Goal: Transaction & Acquisition: Subscribe to service/newsletter

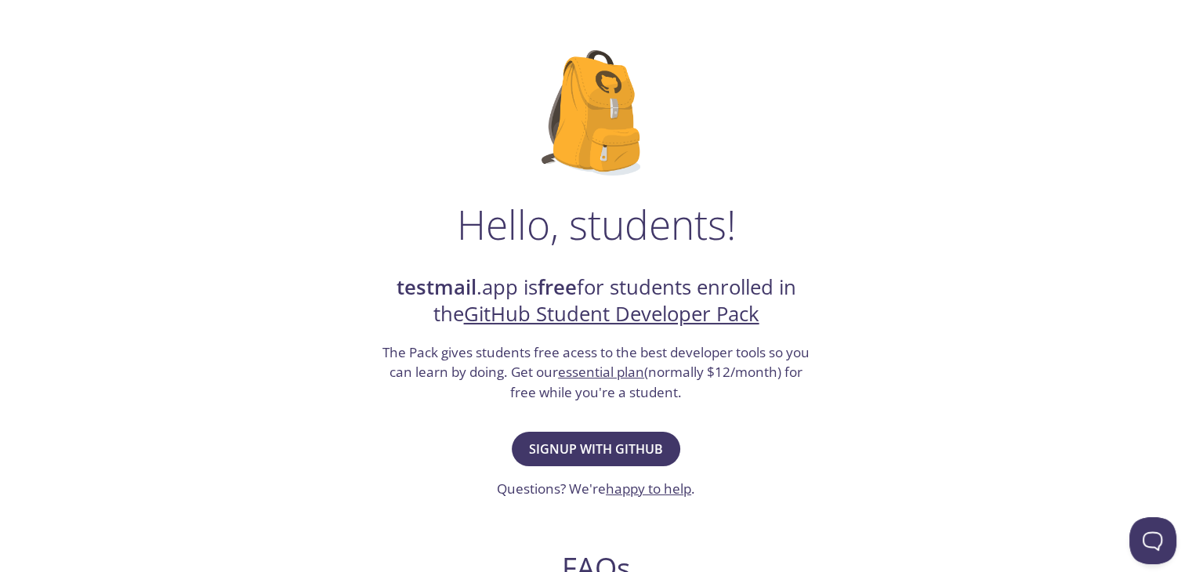
scroll to position [72, 0]
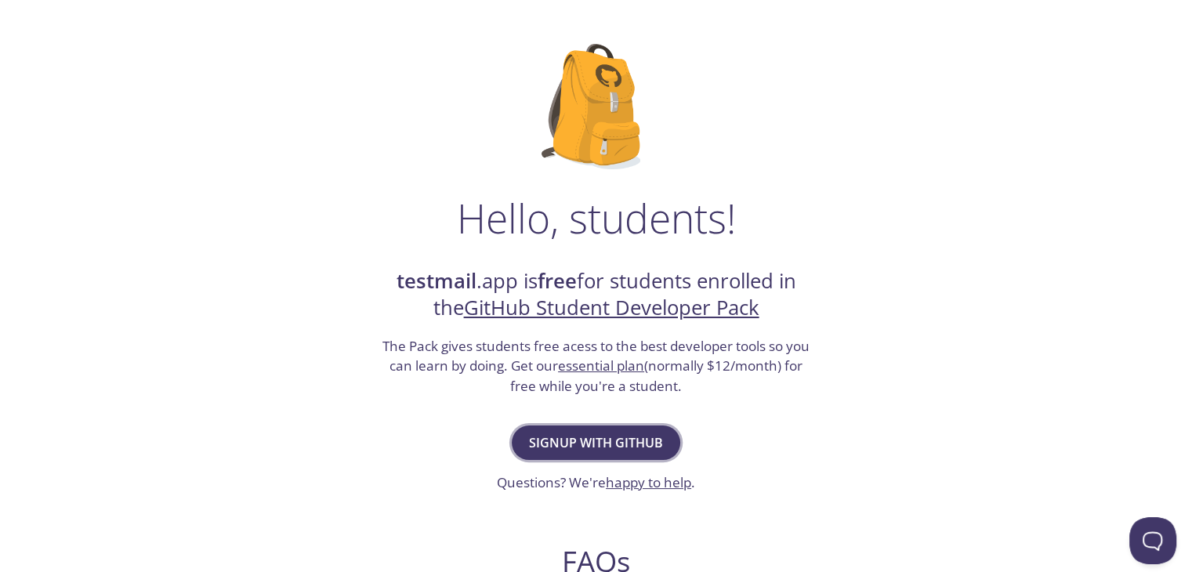
click at [586, 430] on button "Signup with GitHub" at bounding box center [596, 442] width 168 height 34
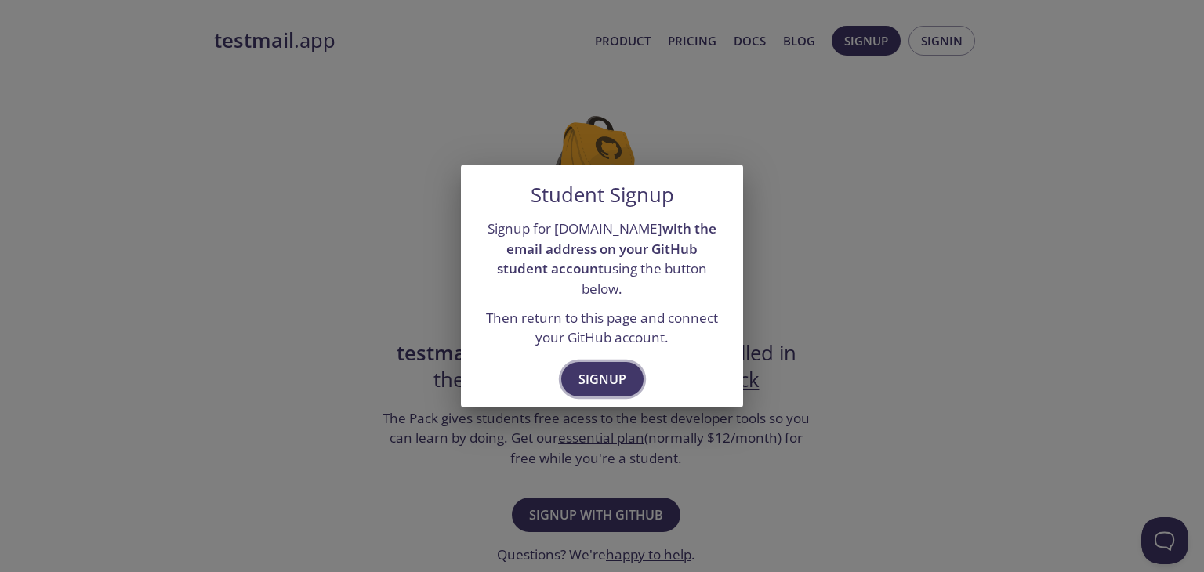
click at [595, 382] on button "Signup" at bounding box center [602, 379] width 82 height 34
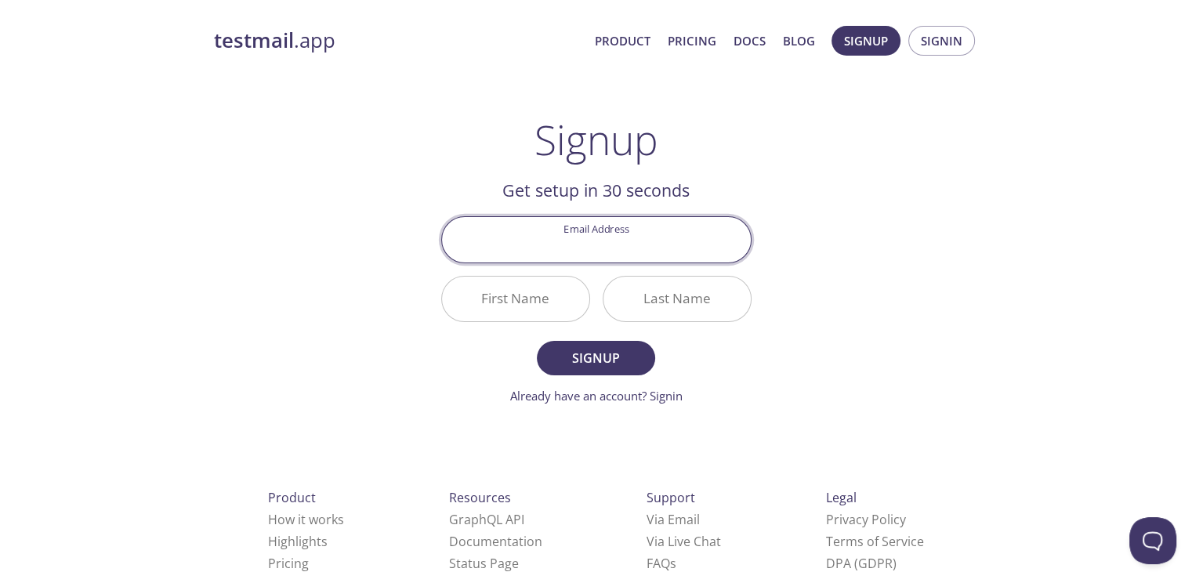
click at [602, 244] on input "Email Address" at bounding box center [596, 239] width 309 height 45
type input "[EMAIL_ADDRESS][DOMAIN_NAME]"
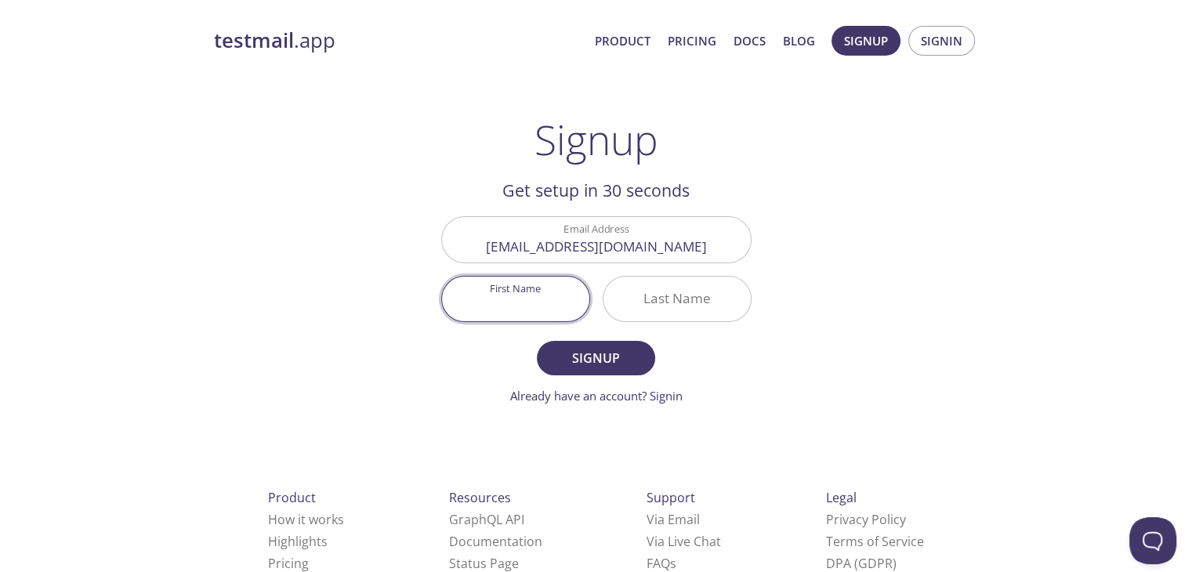
click at [540, 308] on input "First Name" at bounding box center [515, 299] width 147 height 45
type input "[PERSON_NAME]"
click at [635, 305] on input "Last Name" at bounding box center [676, 299] width 147 height 45
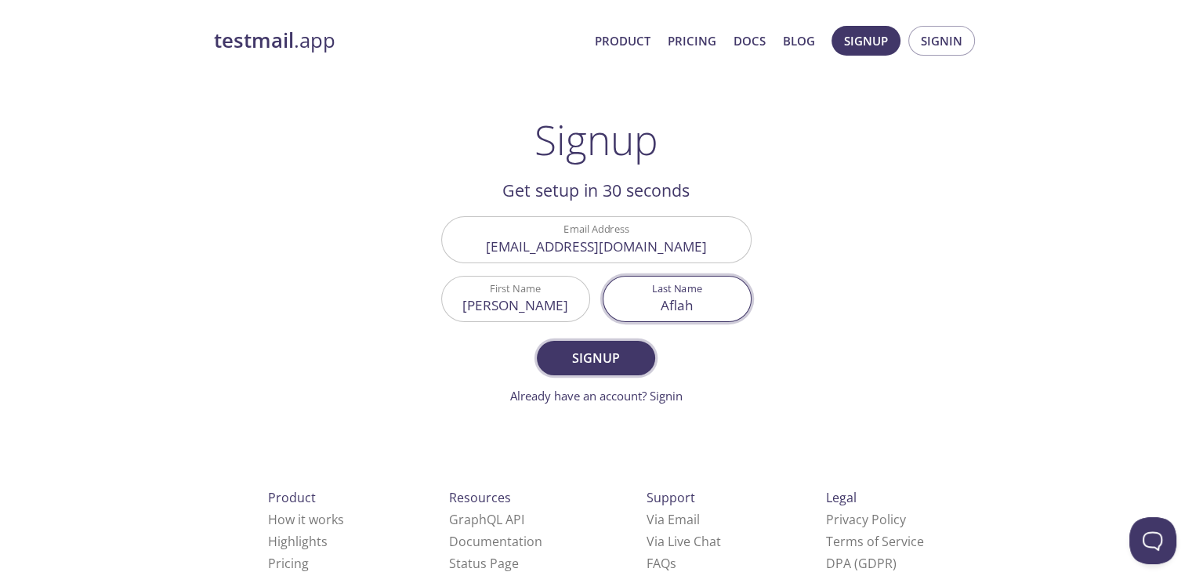
type input "Aflah"
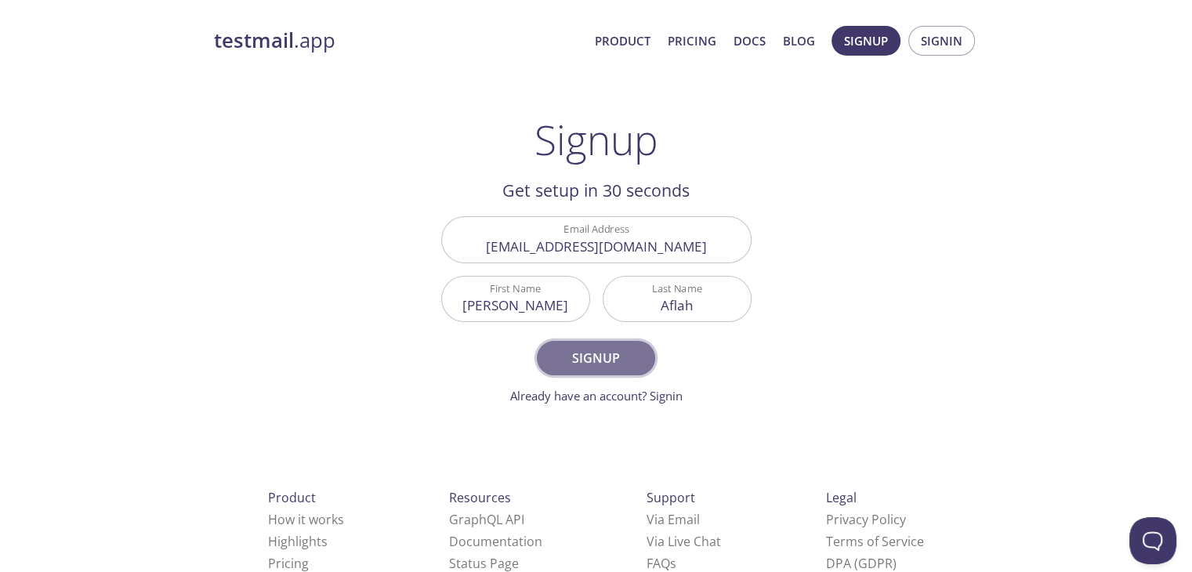
click at [599, 364] on span "Signup" at bounding box center [595, 358] width 83 height 22
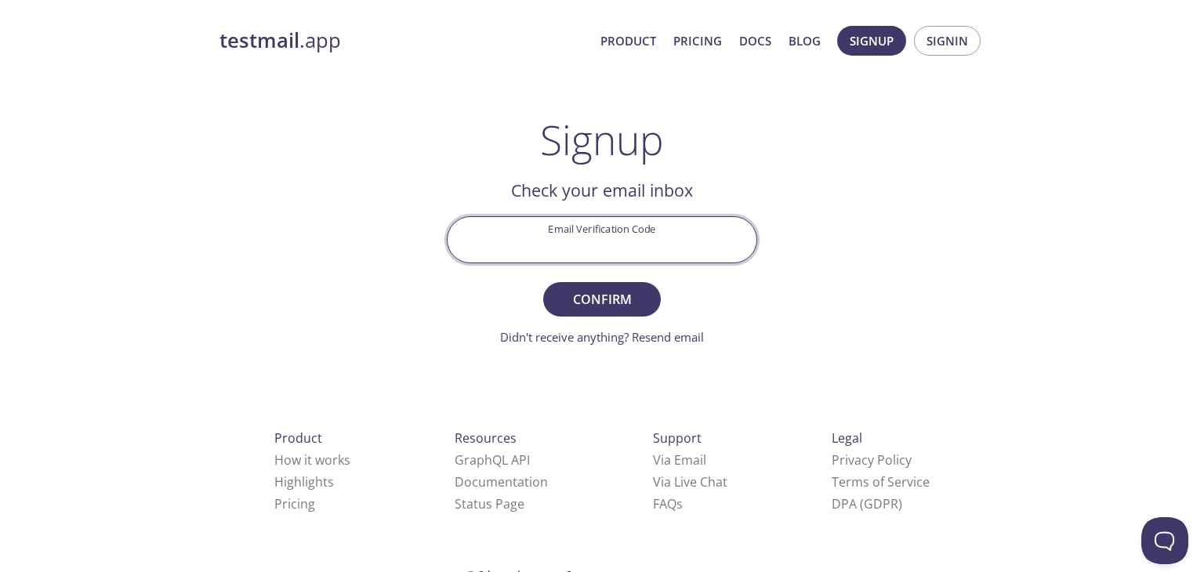
click at [594, 253] on input "Email Verification Code" at bounding box center [601, 239] width 309 height 45
type input "GUPWAJR"
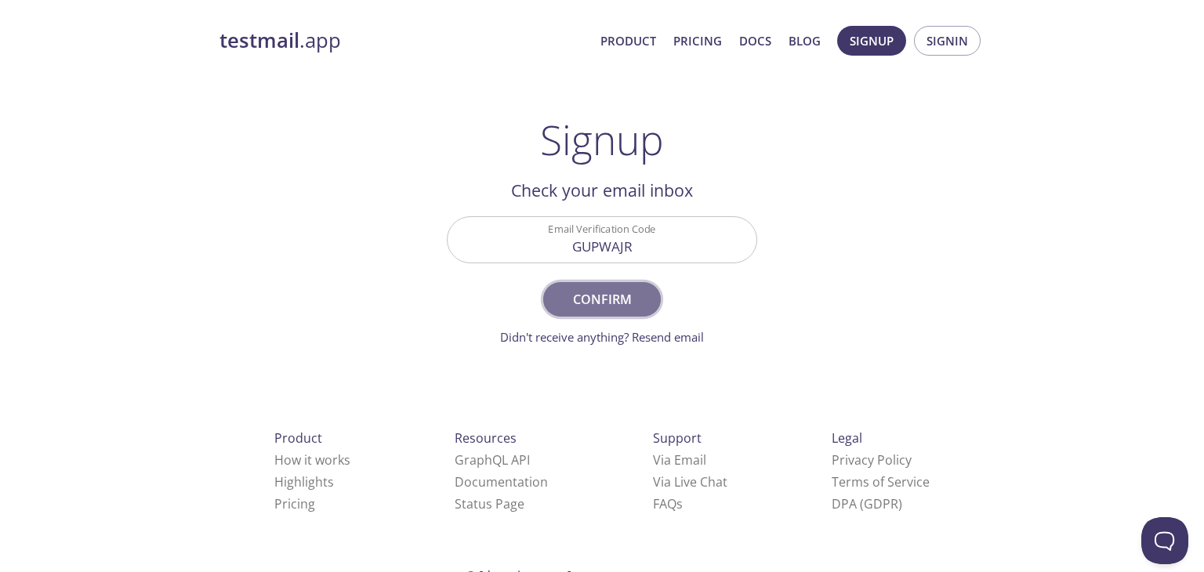
click at [621, 300] on span "Confirm" at bounding box center [601, 299] width 83 height 22
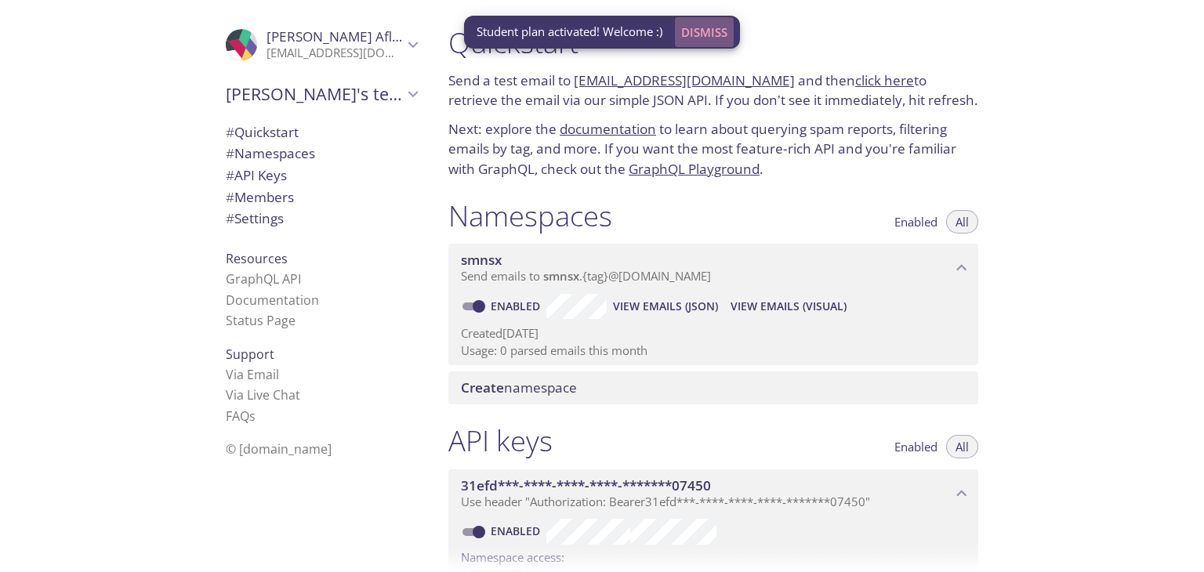
click at [715, 27] on span "Dismiss" at bounding box center [704, 32] width 46 height 20
